Goal: Check status: Check status

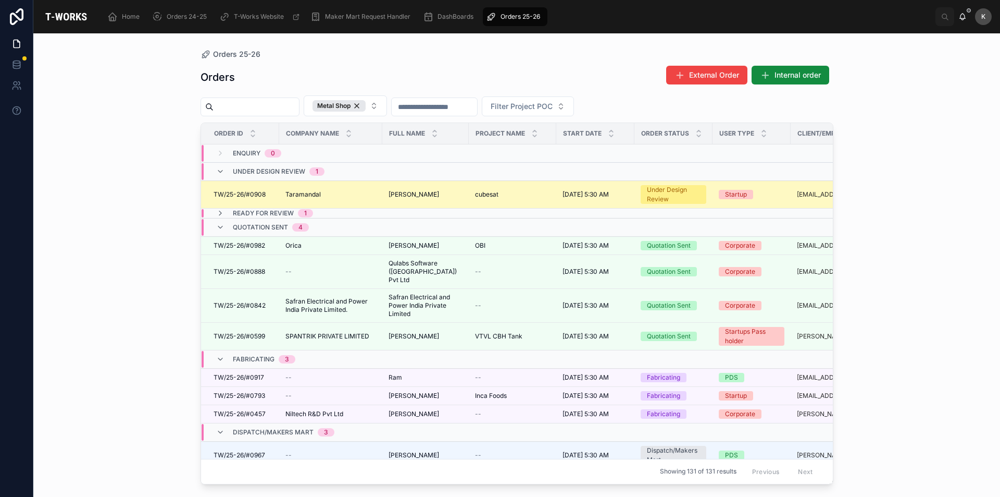
click at [433, 193] on div "[PERSON_NAME]" at bounding box center [426, 194] width 74 height 8
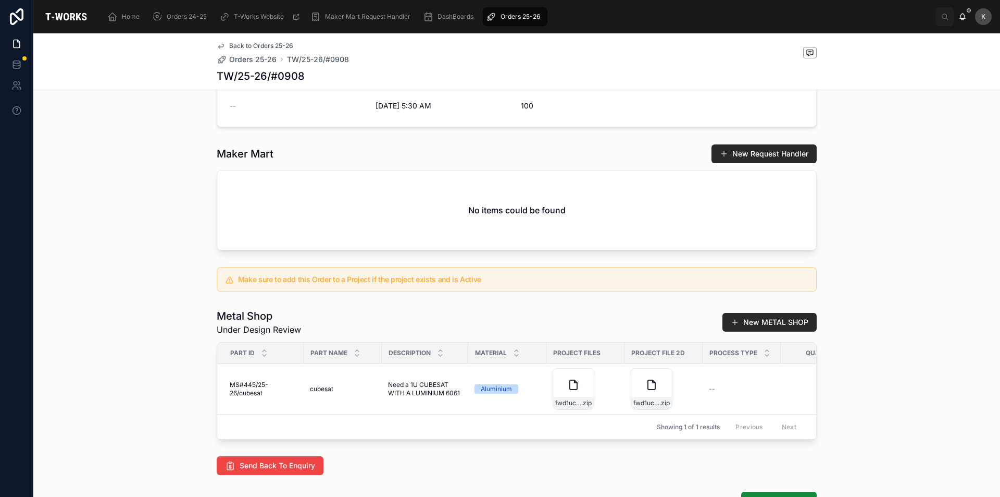
scroll to position [365, 0]
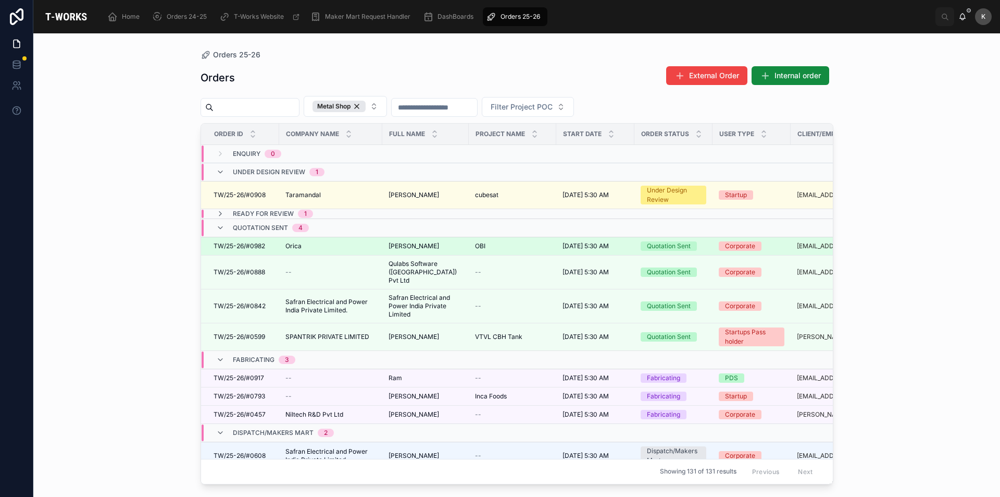
click at [413, 245] on span "[PERSON_NAME]" at bounding box center [414, 246] width 51 height 8
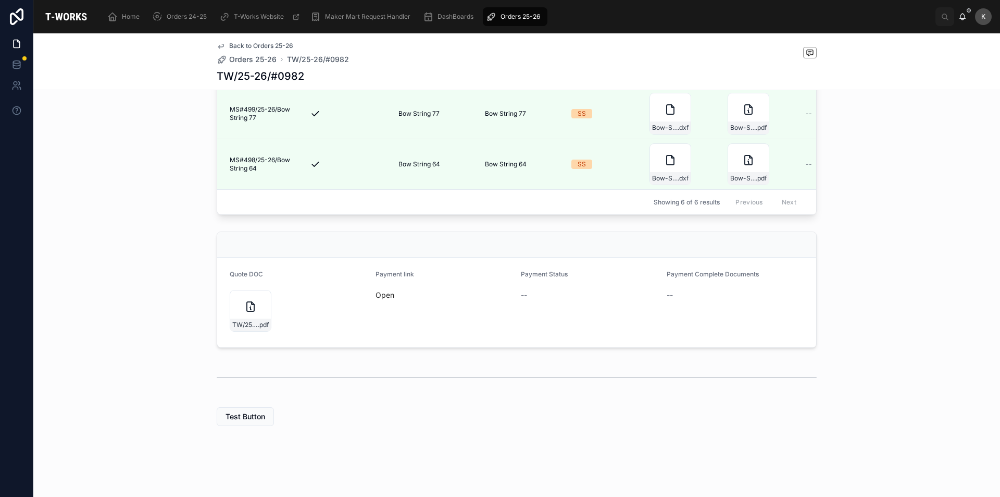
scroll to position [548, 0]
click at [253, 316] on div "TW/25-26/#0982 .pdf" at bounding box center [251, 311] width 42 height 42
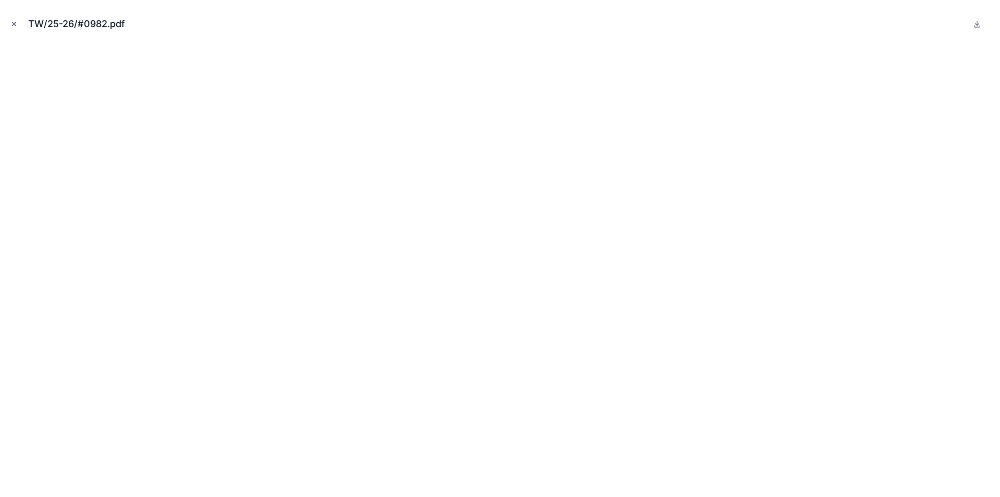
click at [15, 22] on icon "Close modal" at bounding box center [13, 23] width 7 height 7
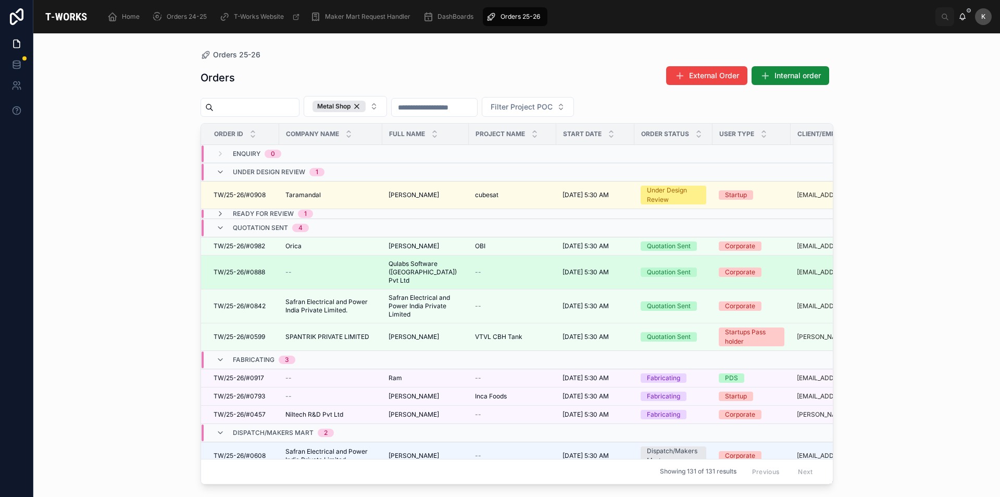
click at [426, 263] on span "Qulabs Software ([GEOGRAPHIC_DATA]) Pvt Ltd" at bounding box center [426, 272] width 74 height 25
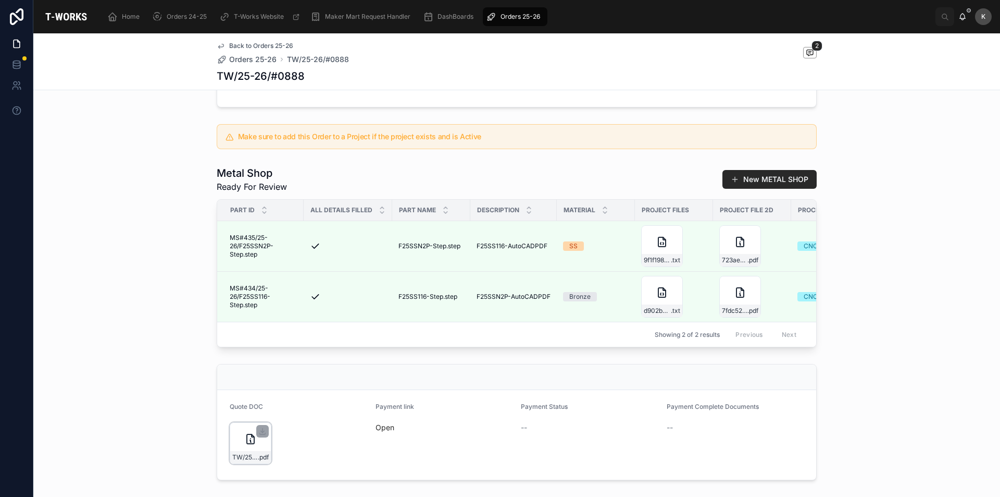
click at [255, 453] on div "TW/25-26/#0888 .pdf" at bounding box center [251, 443] width 42 height 42
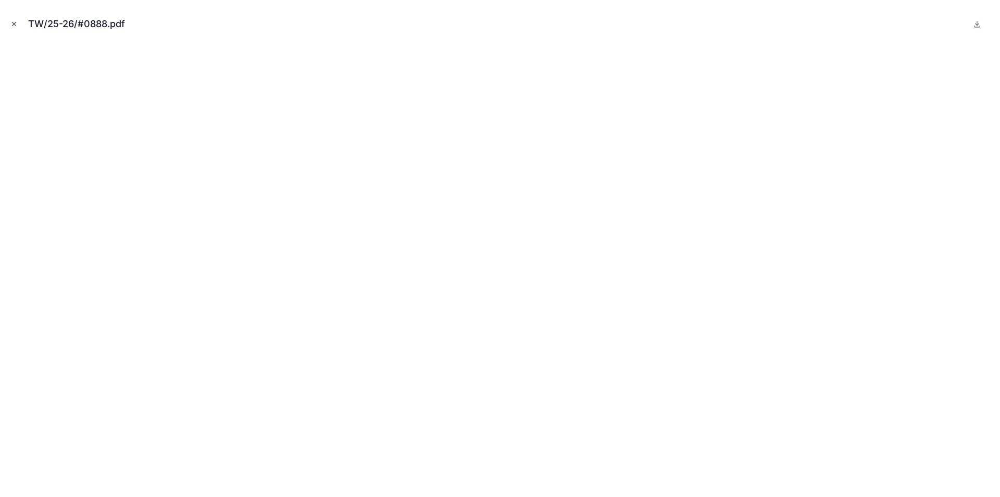
click at [14, 22] on icon "Close modal" at bounding box center [13, 23] width 7 height 7
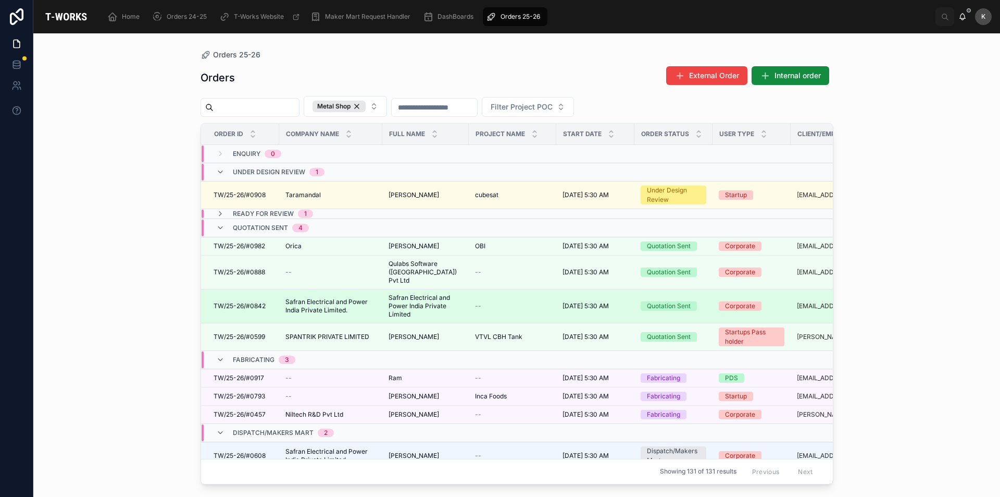
click at [425, 304] on span "Safran Electrical and Power India Private Limited" at bounding box center [426, 305] width 74 height 25
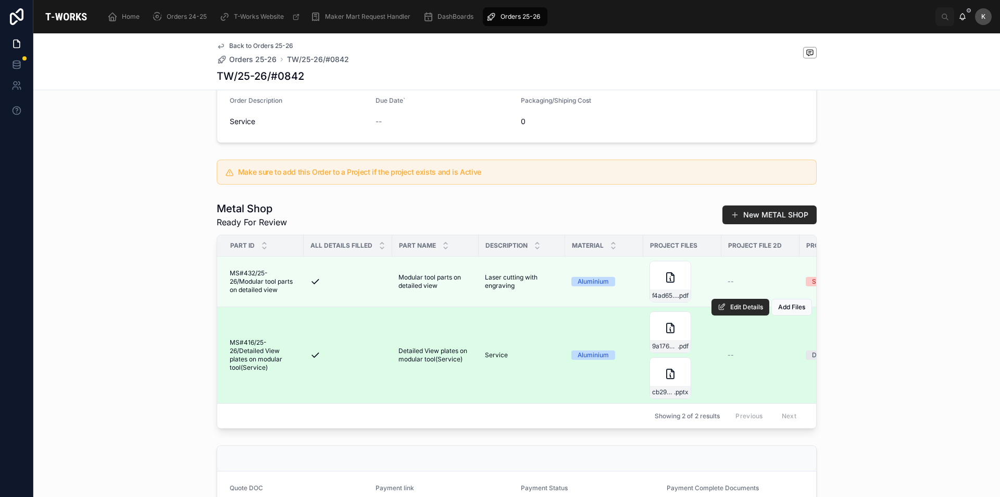
scroll to position [261, 0]
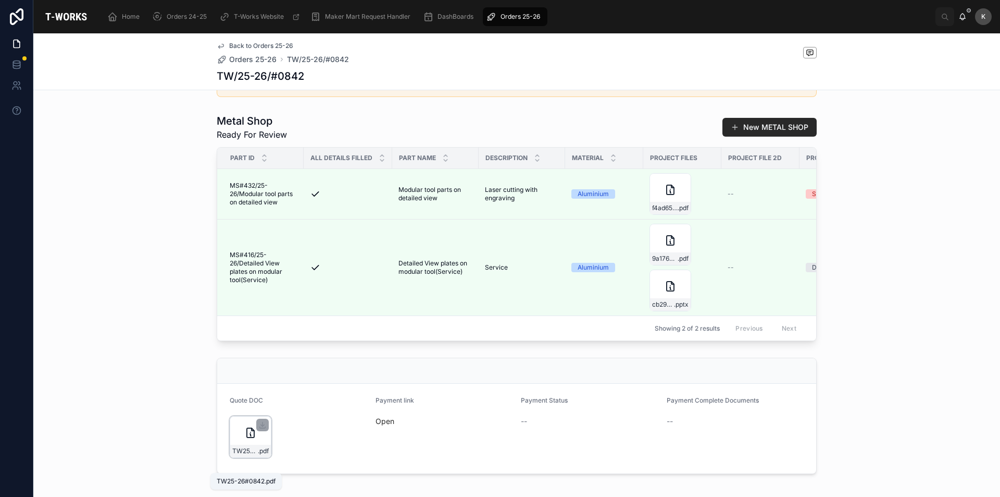
click at [260, 455] on span ".pdf" at bounding box center [263, 451] width 11 height 8
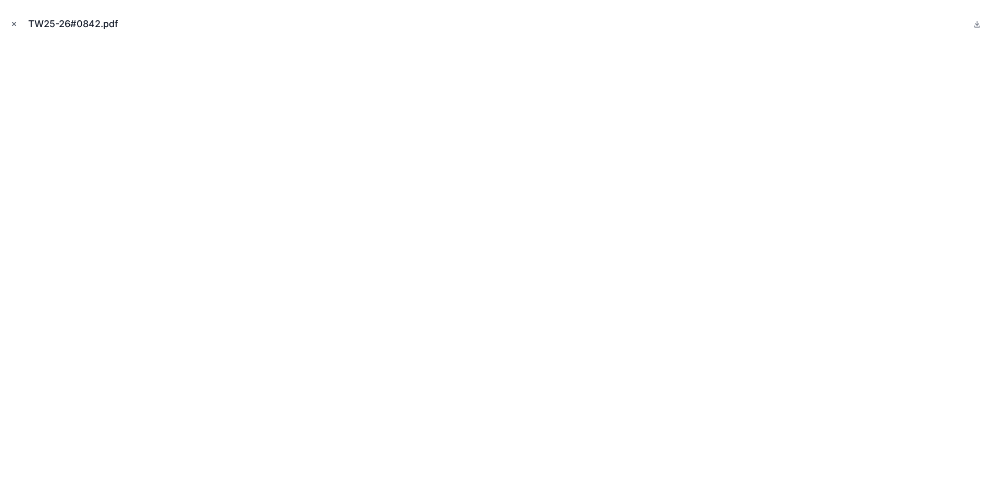
click at [14, 18] on button "Close modal" at bounding box center [13, 23] width 11 height 11
